Goal: Task Accomplishment & Management: Use online tool/utility

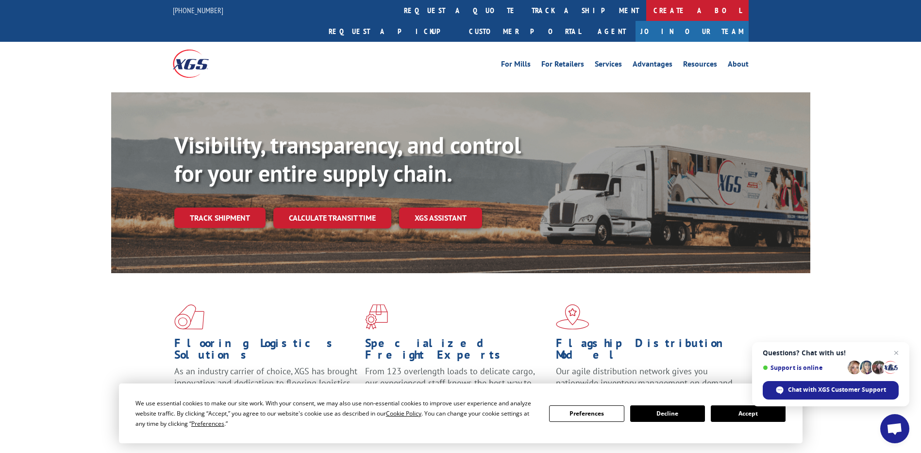
click at [646, 6] on link "Create a BOL" at bounding box center [697, 10] width 102 height 21
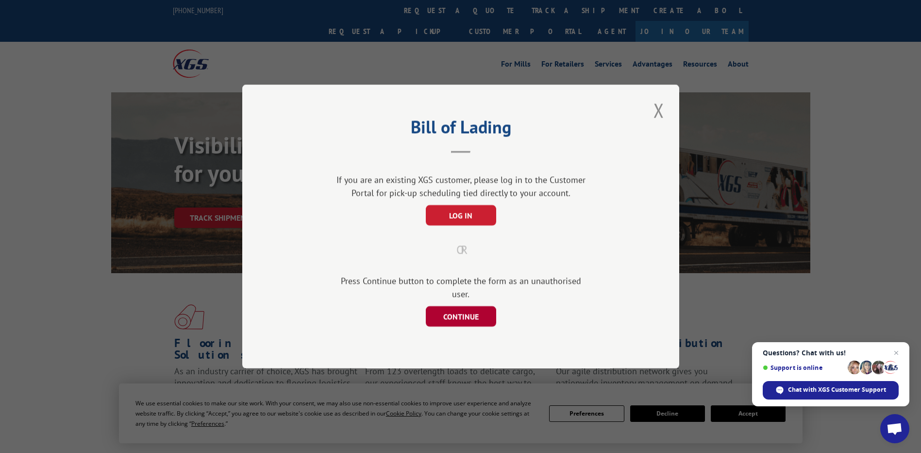
click at [478, 309] on button "CONTINUE" at bounding box center [460, 316] width 70 height 20
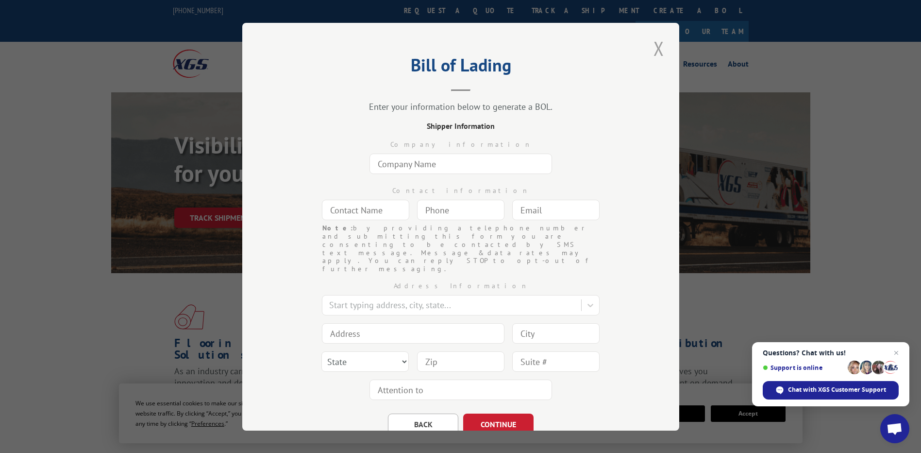
click at [655, 49] on button "Close modal" at bounding box center [659, 48] width 17 height 27
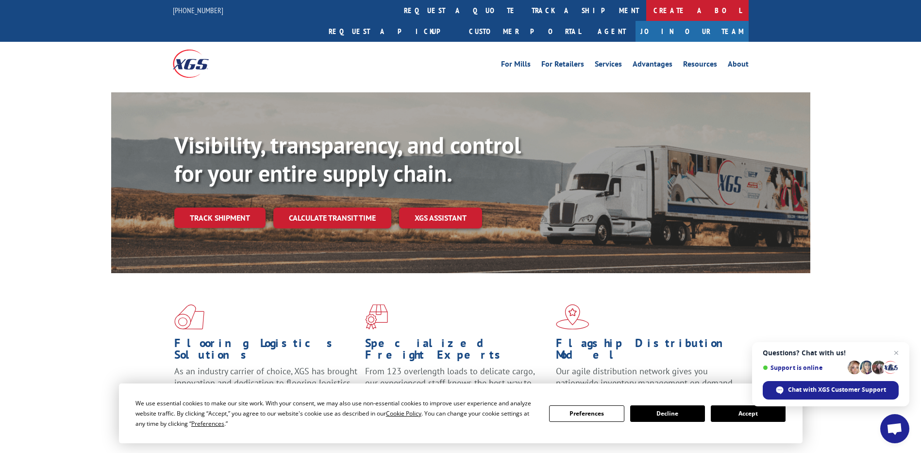
click at [646, 11] on link "Create a BOL" at bounding box center [697, 10] width 102 height 21
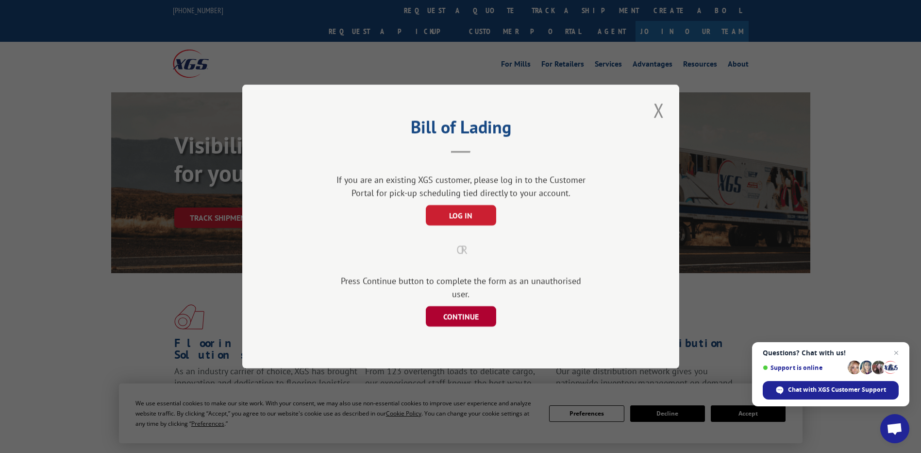
click at [470, 316] on button "CONTINUE" at bounding box center [460, 316] width 70 height 20
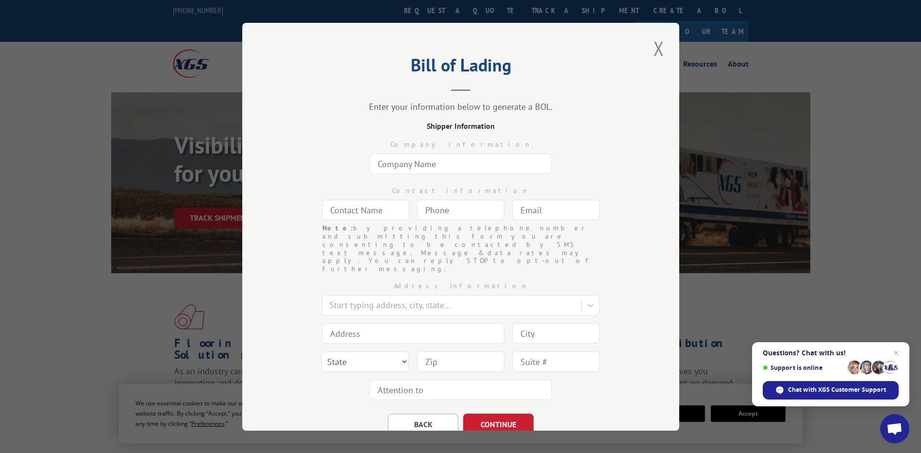
click at [412, 168] on input "text" at bounding box center [461, 163] width 183 height 20
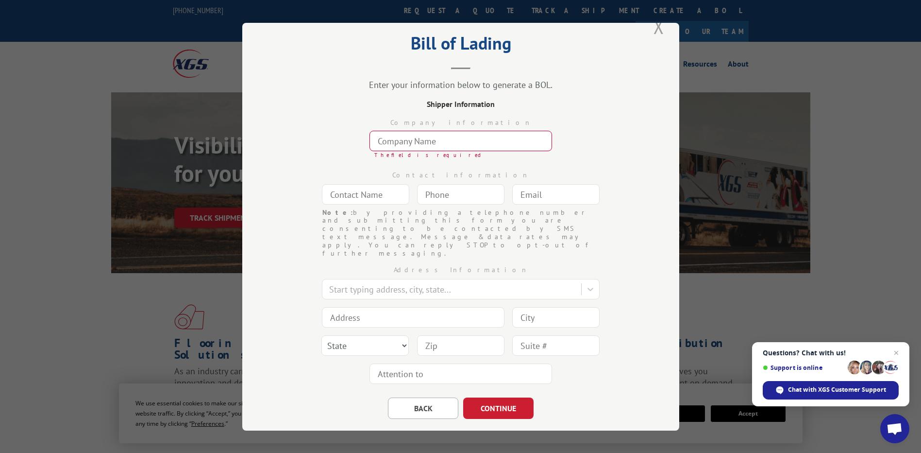
click at [655, 31] on button "Close modal" at bounding box center [659, 26] width 17 height 27
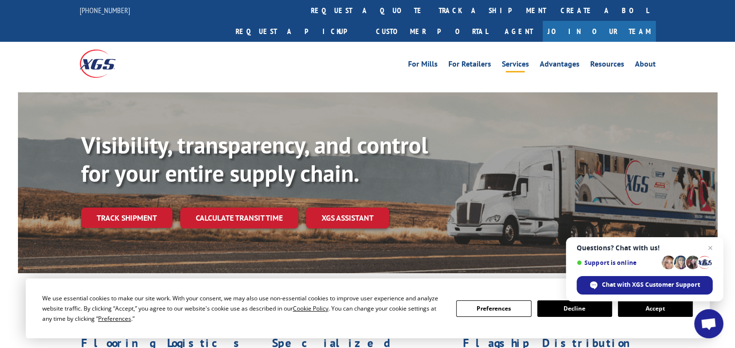
click at [518, 60] on link "Services" at bounding box center [515, 65] width 27 height 11
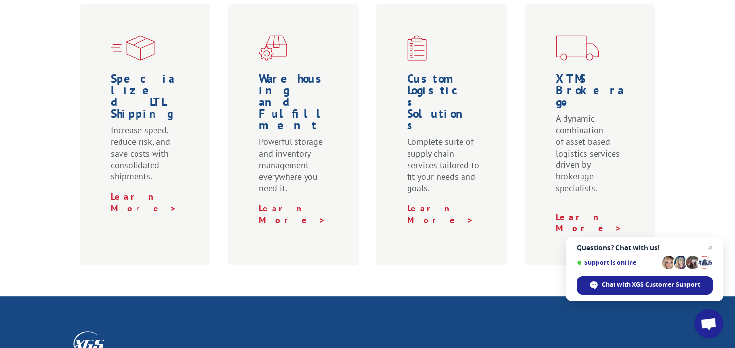
scroll to position [291, 0]
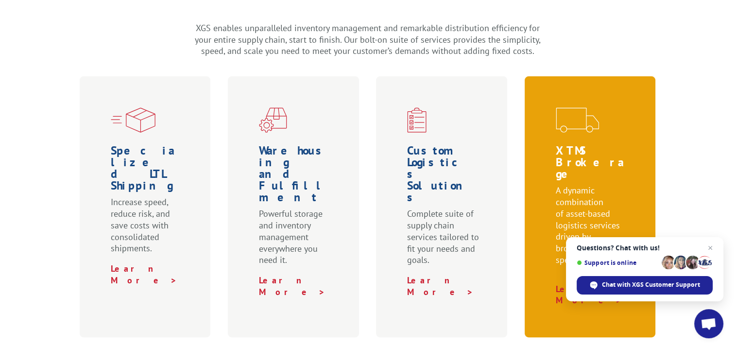
click at [595, 145] on h1 "XTMS Brokerage" at bounding box center [592, 165] width 73 height 40
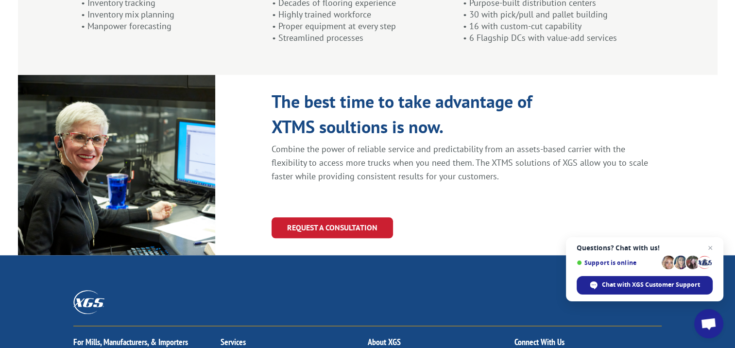
scroll to position [1107, 0]
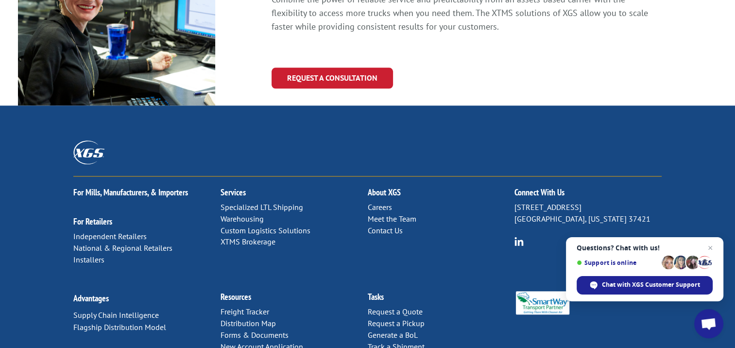
click at [274, 202] on link "Specialized LTL Shipping" at bounding box center [261, 207] width 83 height 10
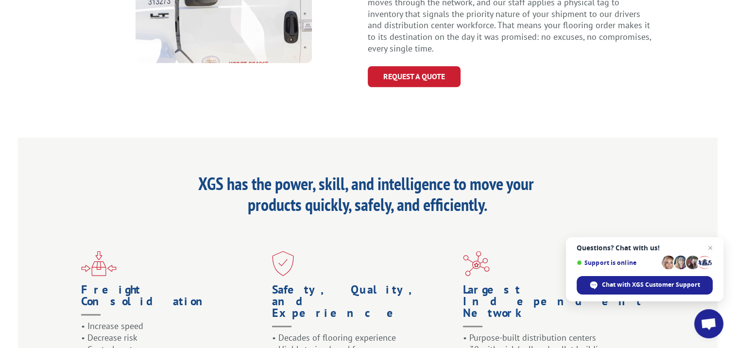
scroll to position [583, 0]
